Goal: Task Accomplishment & Management: Complete application form

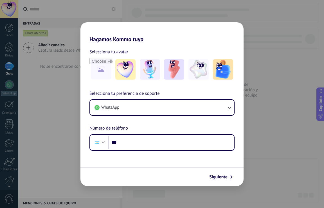
click at [61, 83] on div "Hagamos Kommo tuyo Selecciona tu avatar Selecciona tu preferencia de soporte Wh…" at bounding box center [162, 104] width 324 height 208
click at [220, 178] on font "Siguiente" at bounding box center [219, 177] width 18 height 6
